Goal: Information Seeking & Learning: Learn about a topic

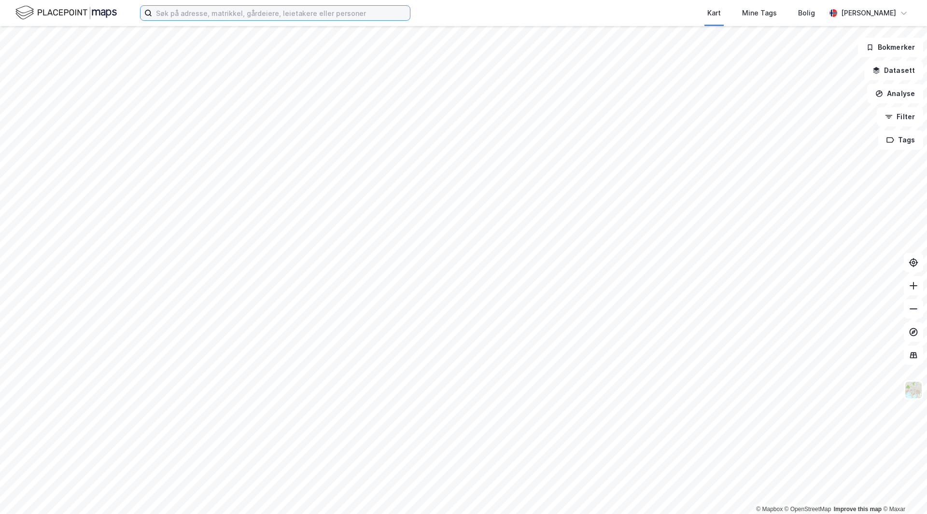
click at [232, 16] on input at bounding box center [281, 13] width 258 height 14
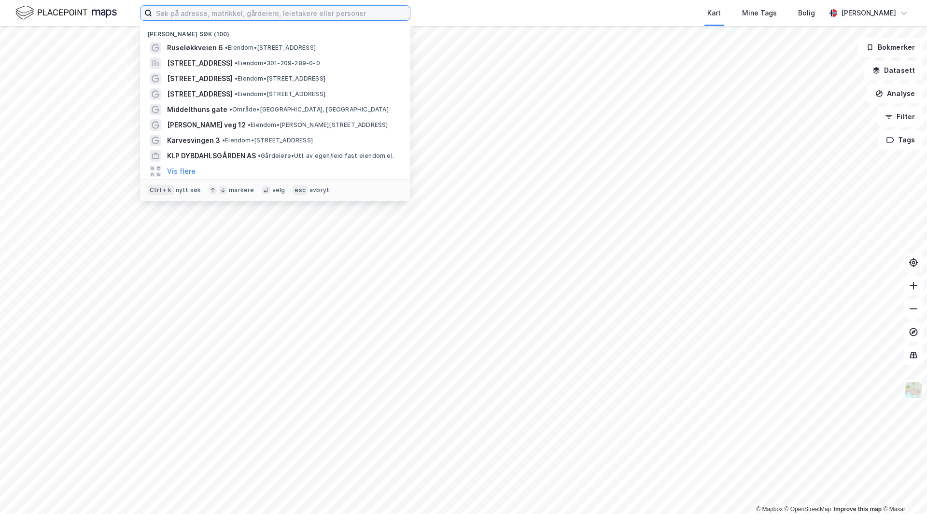
type input "U"
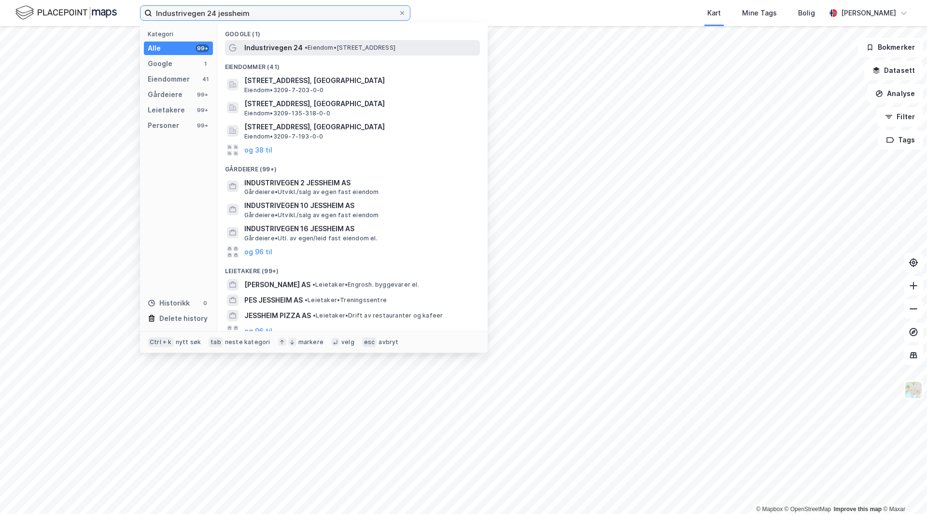
type input "Industrivegen 24 jessheim"
click at [305, 42] on div "Industrivegen 24 • Eiendom • [STREET_ADDRESS]" at bounding box center [361, 48] width 234 height 12
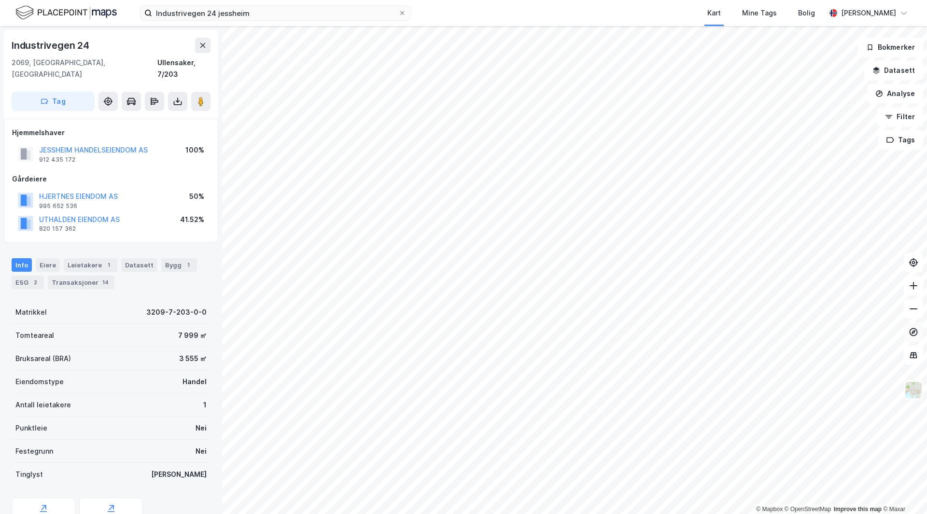
click at [913, 332] on icon at bounding box center [913, 332] width 10 height 10
click at [919, 355] on button at bounding box center [912, 355] width 19 height 19
click at [918, 392] on img at bounding box center [913, 390] width 18 height 18
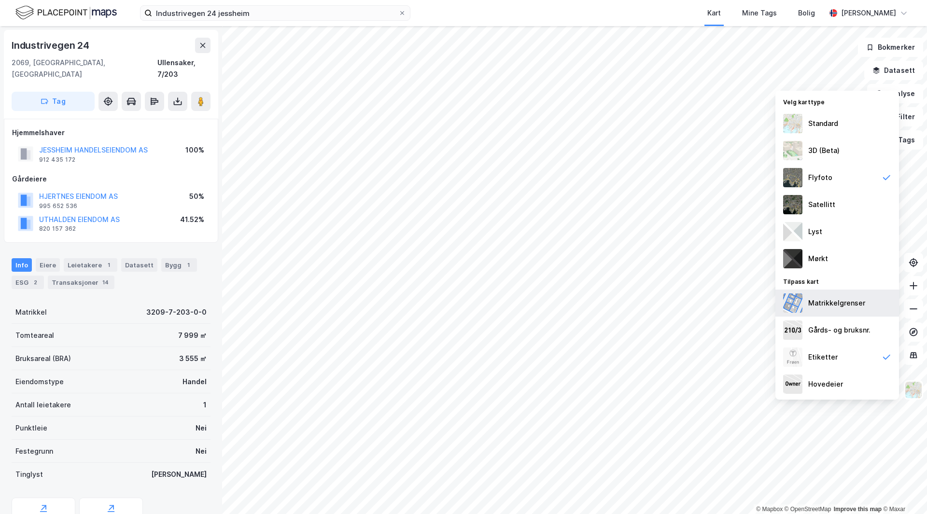
click at [854, 308] on div "Matrikkelgrenser" at bounding box center [836, 303] width 57 height 12
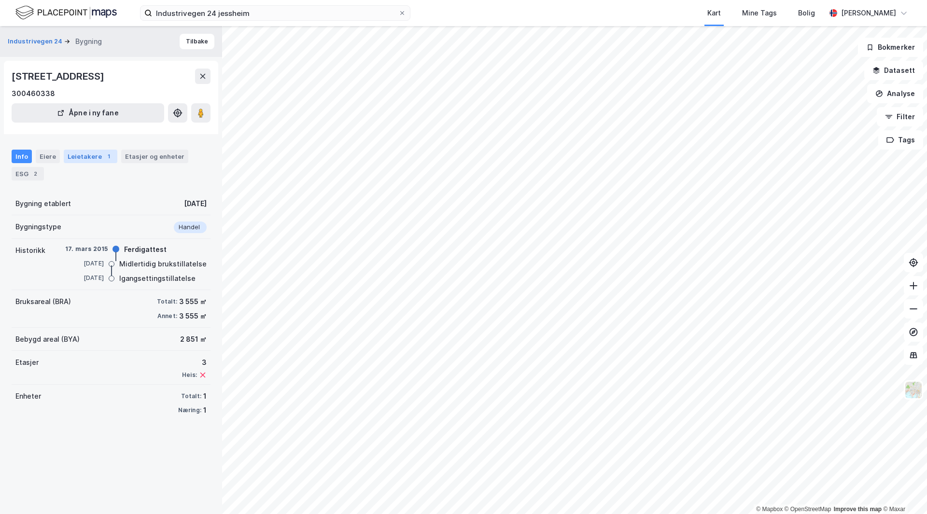
click at [98, 159] on div "Leietakere 1" at bounding box center [91, 157] width 54 height 14
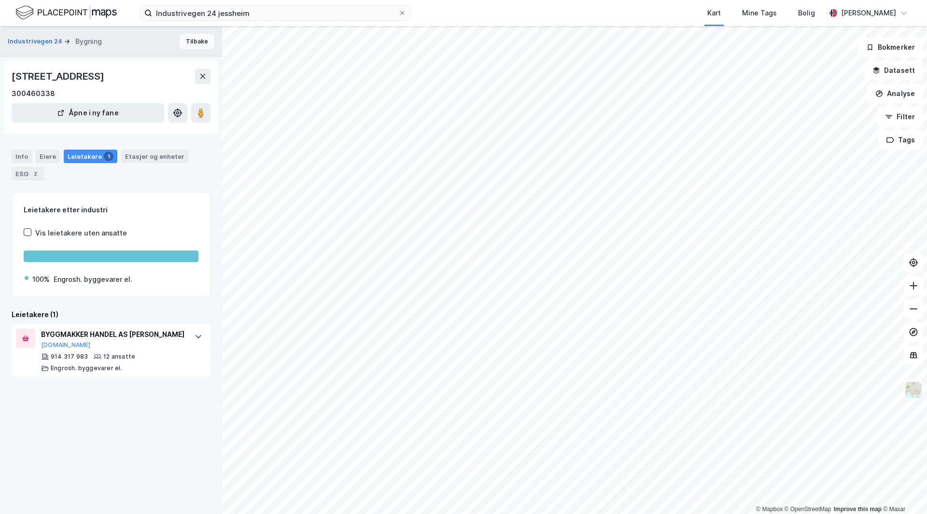
click at [191, 46] on button "Tilbake" at bounding box center [197, 41] width 35 height 15
